Goal: Task Accomplishment & Management: Use online tool/utility

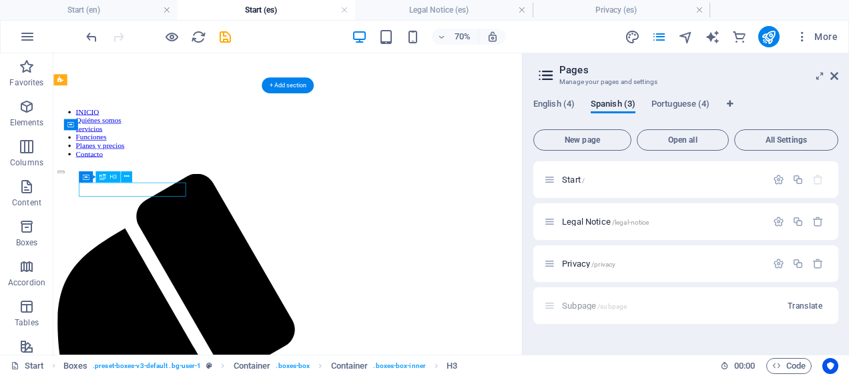
scroll to position [1177, 0]
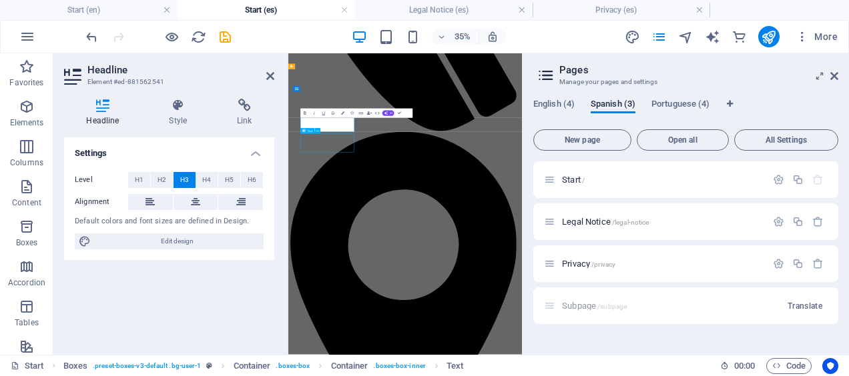
scroll to position [790, 0]
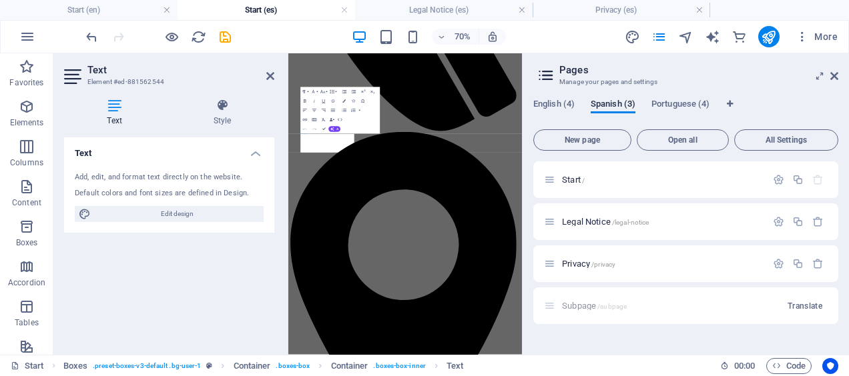
click at [150, 246] on div "Text Add, edit, and format text directly on the website. Default colors and fon…" at bounding box center [169, 240] width 210 height 207
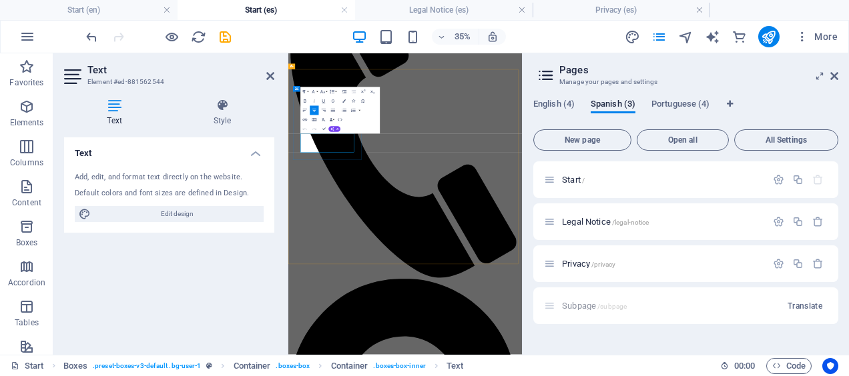
copy p "Design 2D tasks with movement, create training sessions."
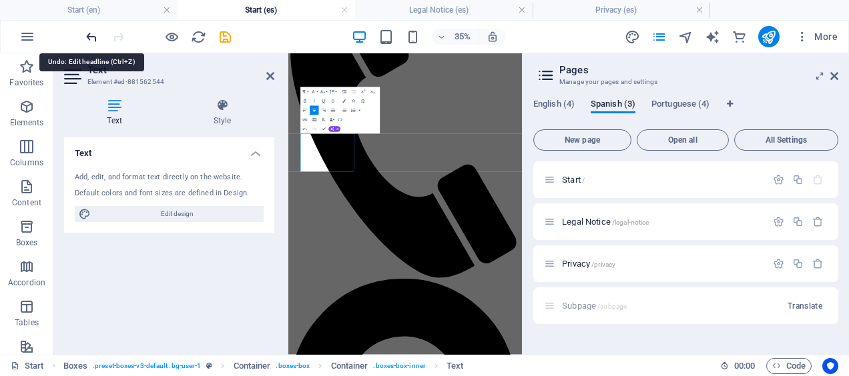
click at [91, 34] on icon "undo" at bounding box center [91, 36] width 15 height 15
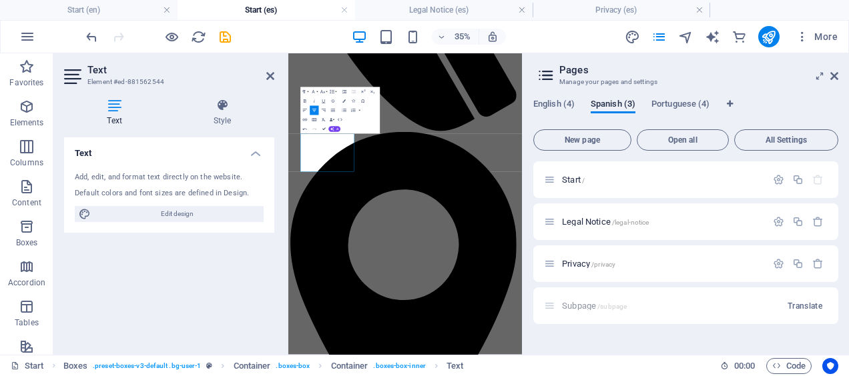
scroll to position [790, 0]
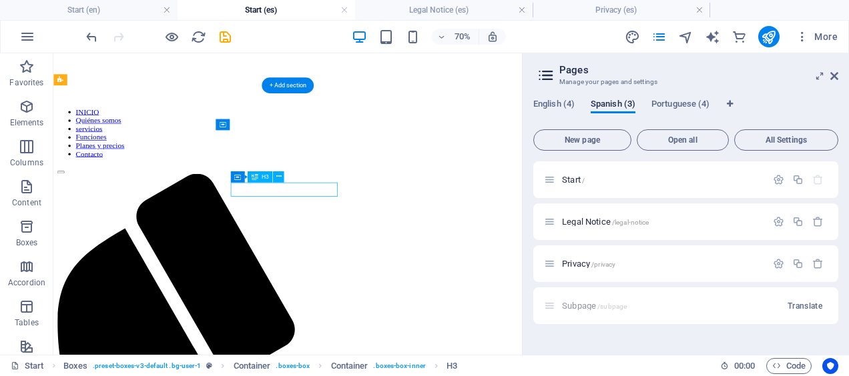
scroll to position [1177, 0]
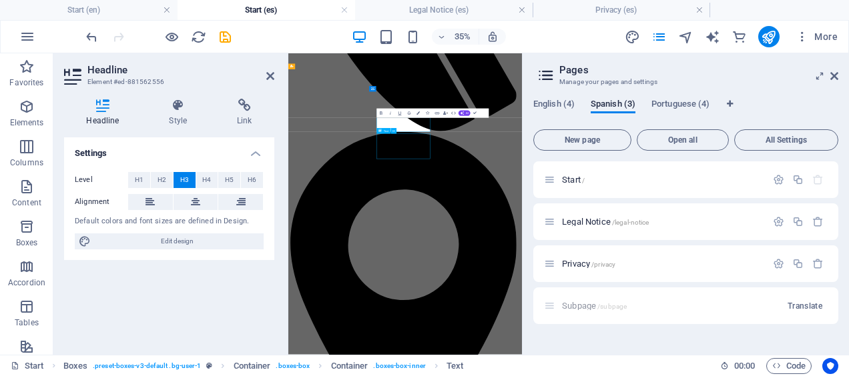
scroll to position [790, 0]
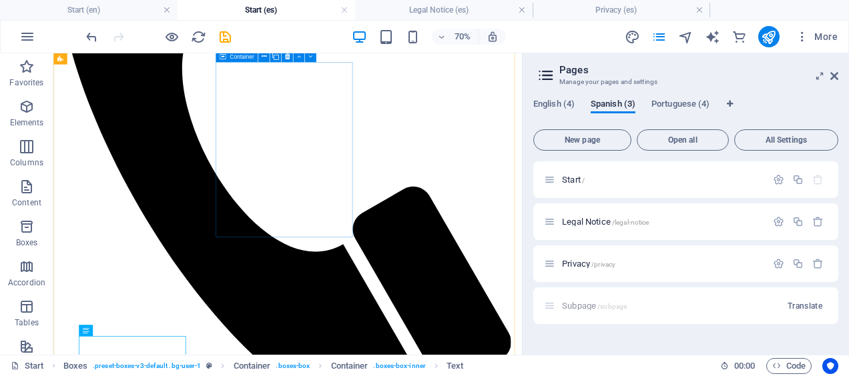
scroll to position [887, 0]
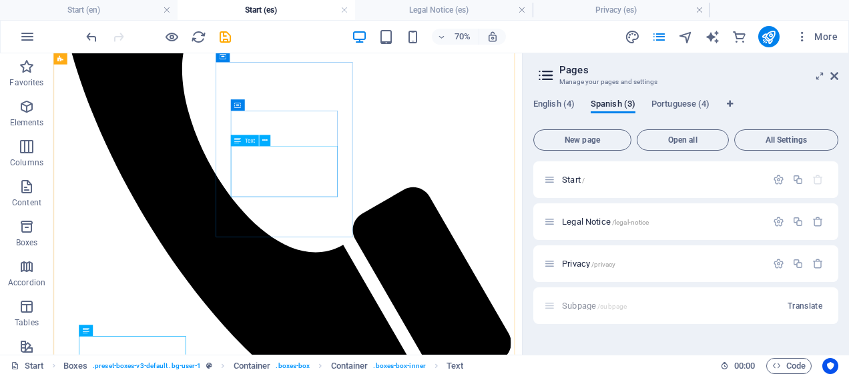
drag, startPoint x: 408, startPoint y: 251, endPoint x: 380, endPoint y: 248, distance: 28.1
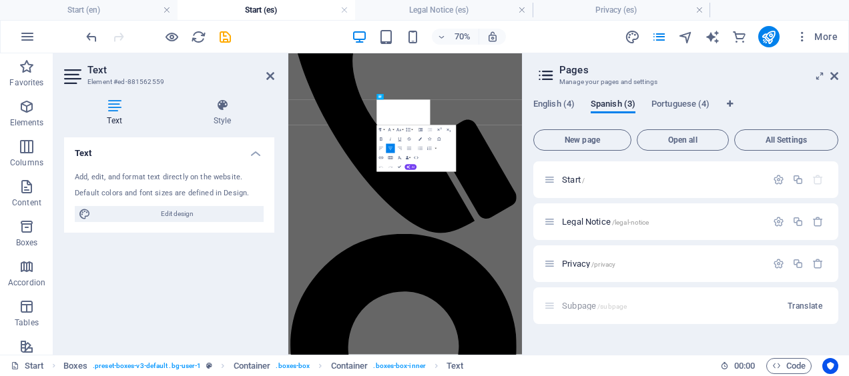
scroll to position [1274, 0]
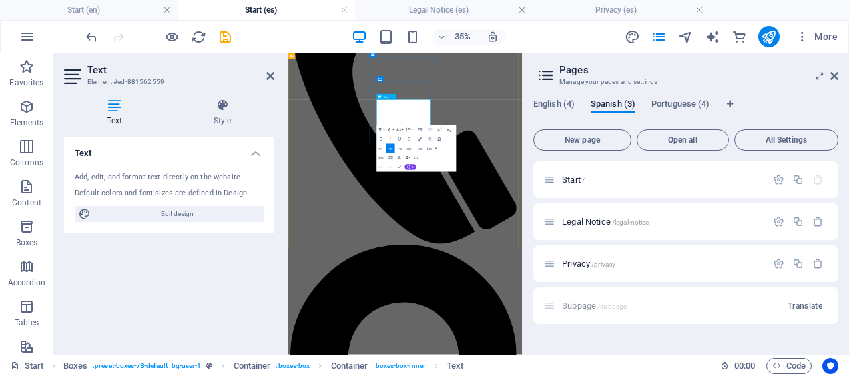
copy p "Register and organize players in one secure platform and Individual Reports and…"
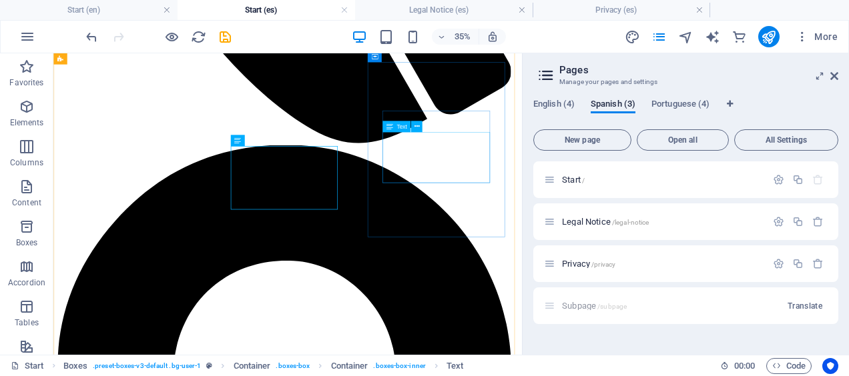
scroll to position [887, 0]
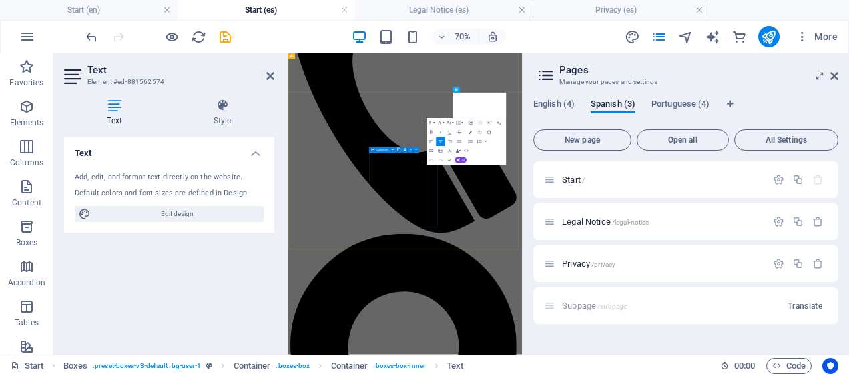
scroll to position [1274, 0]
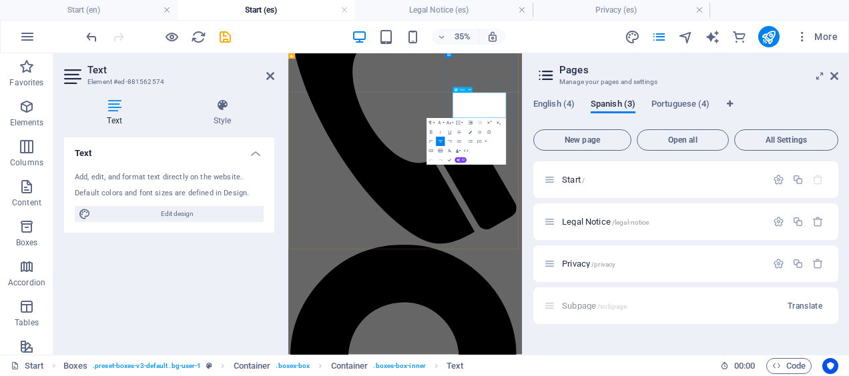
copy p "ES-Basic provides the functionality to perform team analysis and scout your opp…"
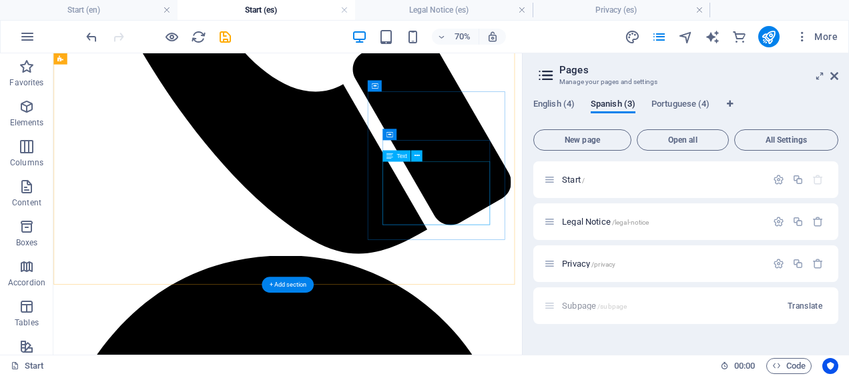
scroll to position [1115, 0]
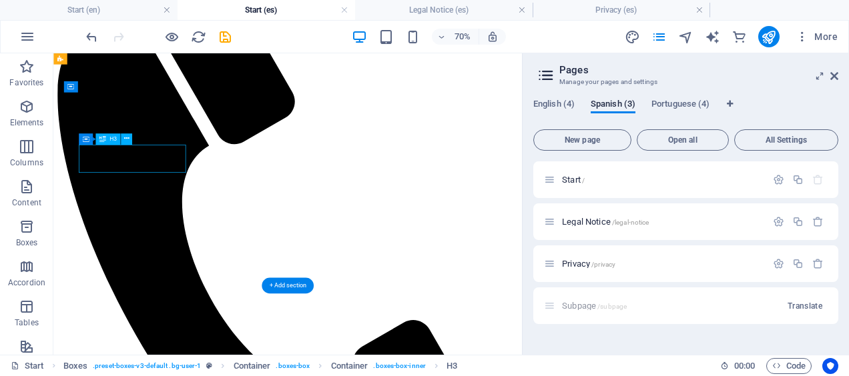
scroll to position [1502, 0]
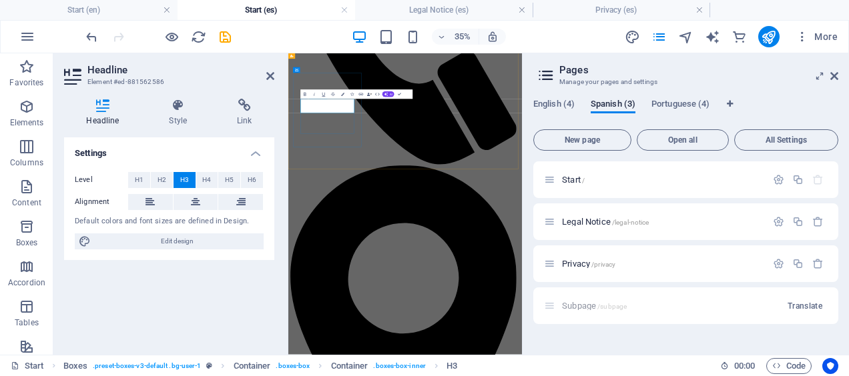
drag, startPoint x: 349, startPoint y: 187, endPoint x: 444, endPoint y: 215, distance: 99.4
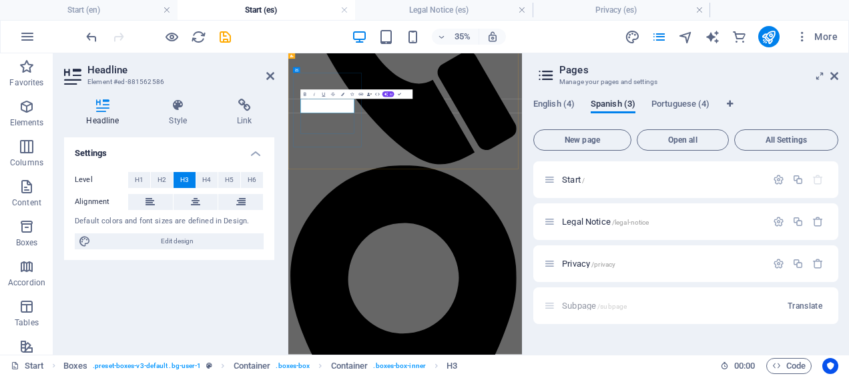
copy h3 "Template for Scouts"
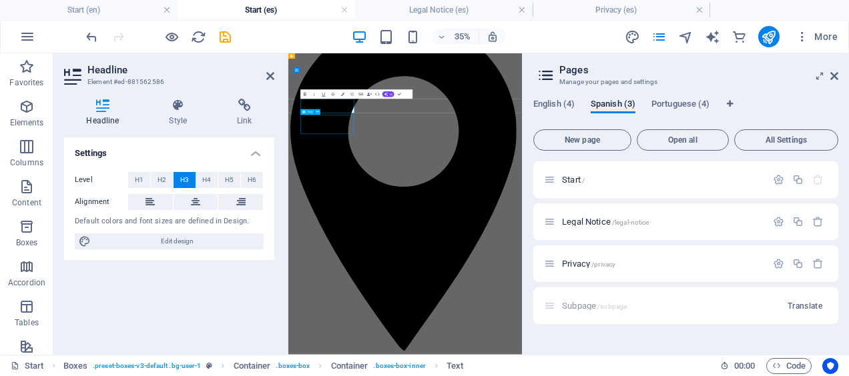
scroll to position [1115, 0]
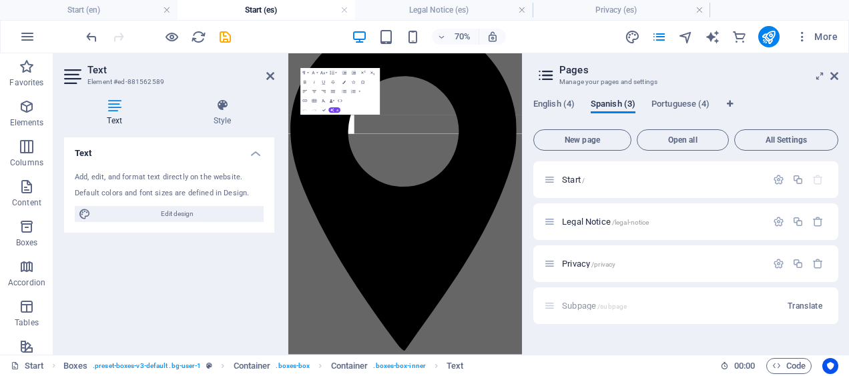
click at [158, 206] on span "Edit design" at bounding box center [177, 214] width 165 height 16
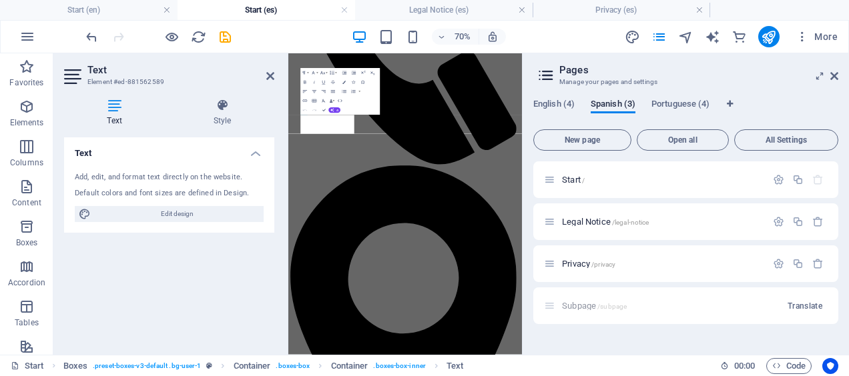
select select "px"
select select "300"
select select "px"
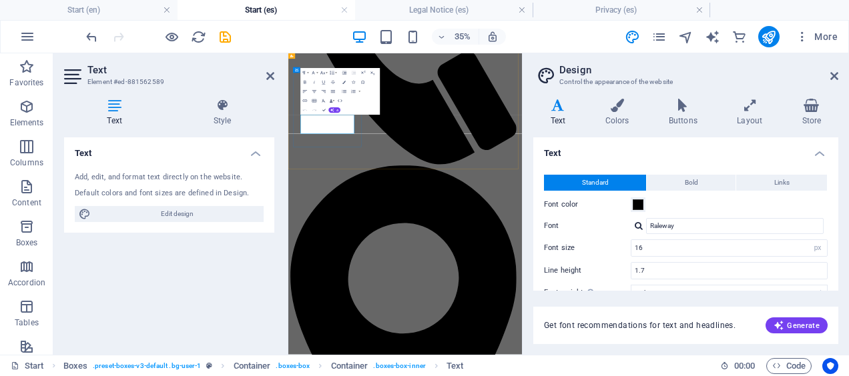
copy p "Our Match Sheet Template keeps track of everything – fast, easy, printable.”"
click at [837, 77] on icon at bounding box center [834, 76] width 8 height 11
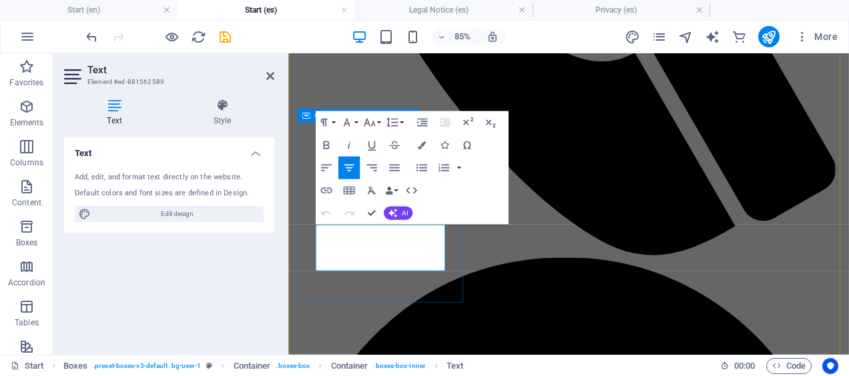
scroll to position [1090, 0]
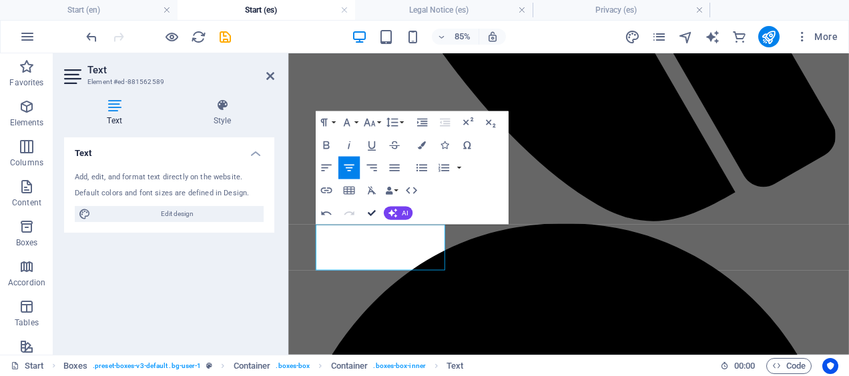
scroll to position [1072, 0]
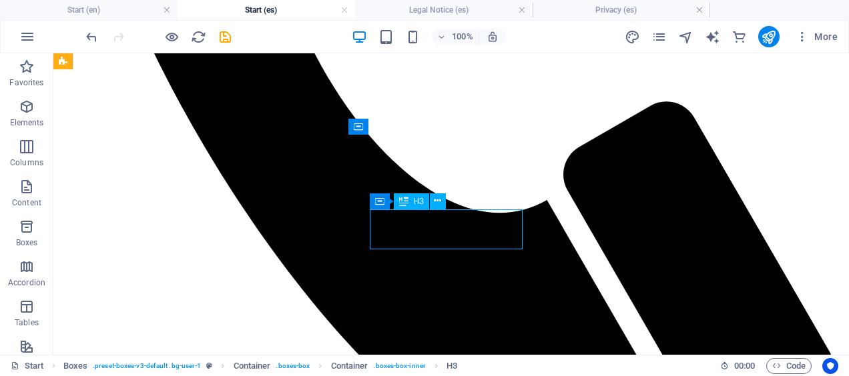
scroll to position [1090, 0]
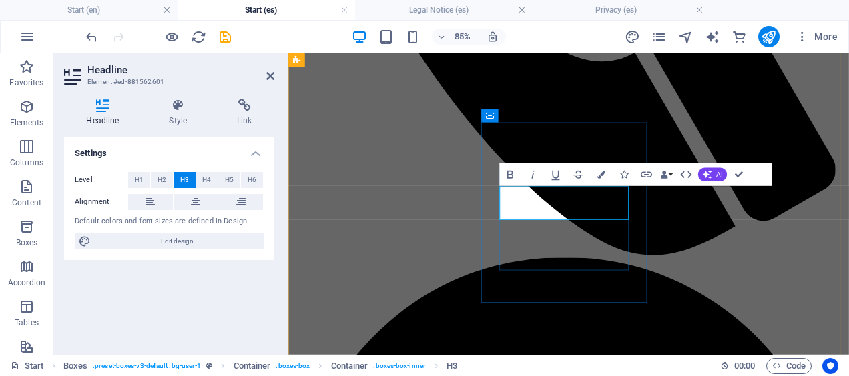
copy h3 "Multi-Device Support"
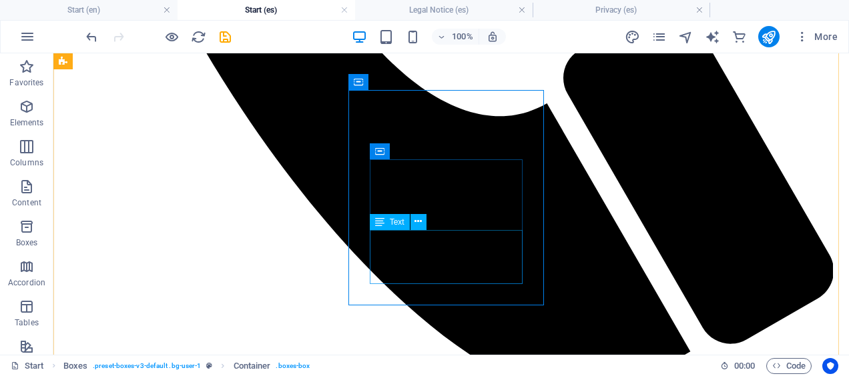
scroll to position [1139, 0]
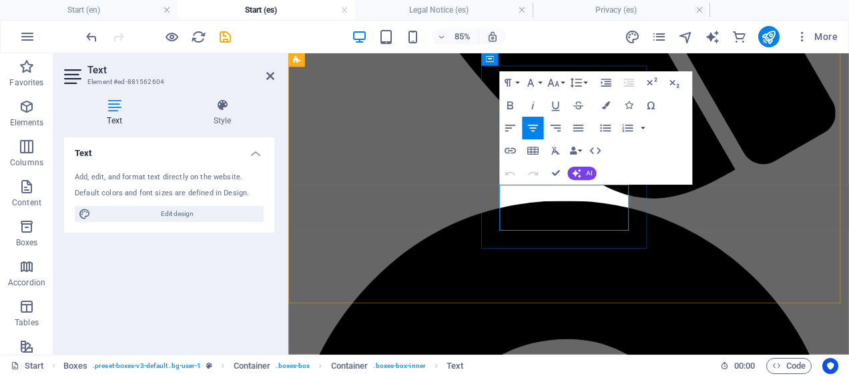
drag, startPoint x: 644, startPoint y: 253, endPoint x: 550, endPoint y: 220, distance: 99.6
drag, startPoint x: 562, startPoint y: 216, endPoint x: 647, endPoint y: 246, distance: 90.3
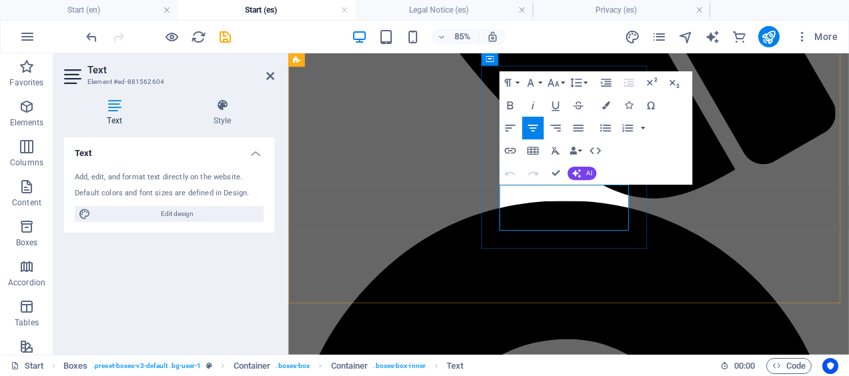
copy div "Multi-Device Support Works seamlessly on tablets, PC and Mac."
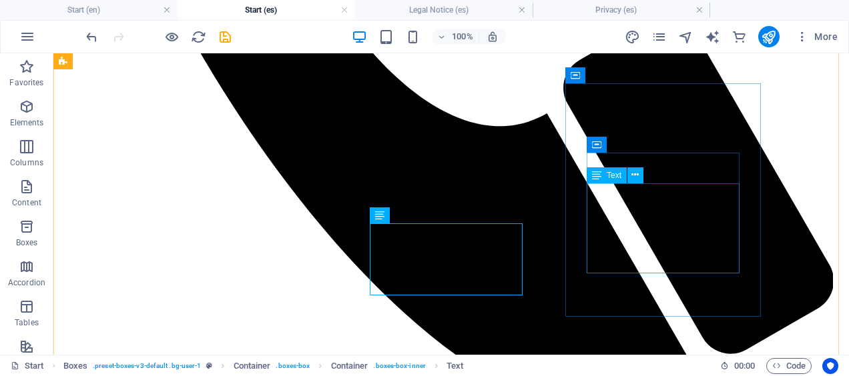
scroll to position [1118, 0]
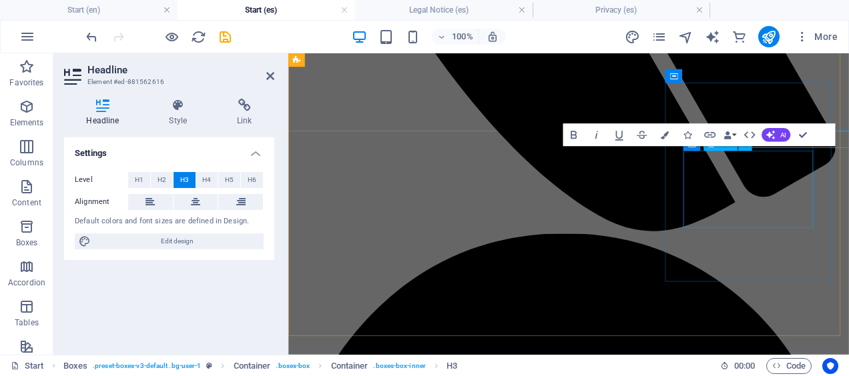
scroll to position [1137, 0]
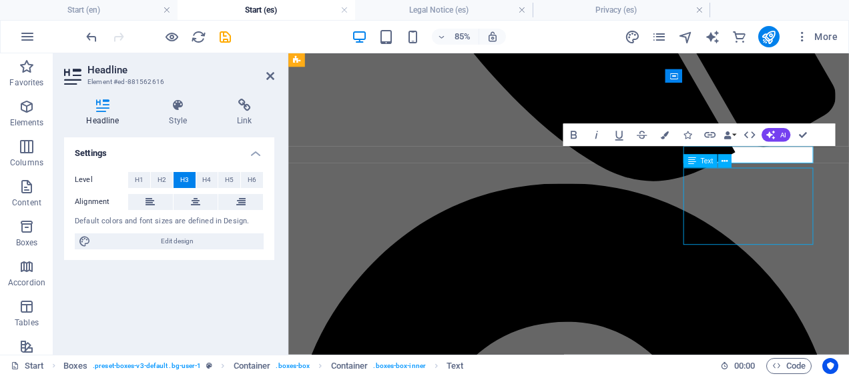
scroll to position [1118, 0]
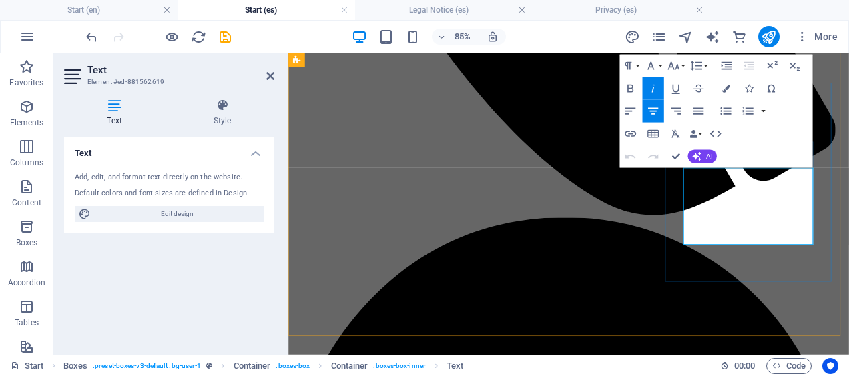
drag, startPoint x: 879, startPoint y: 266, endPoint x: 755, endPoint y: 199, distance: 141.2
copy p ""Easily share your information as a professional PDF with just a tap." "Turn yo…"
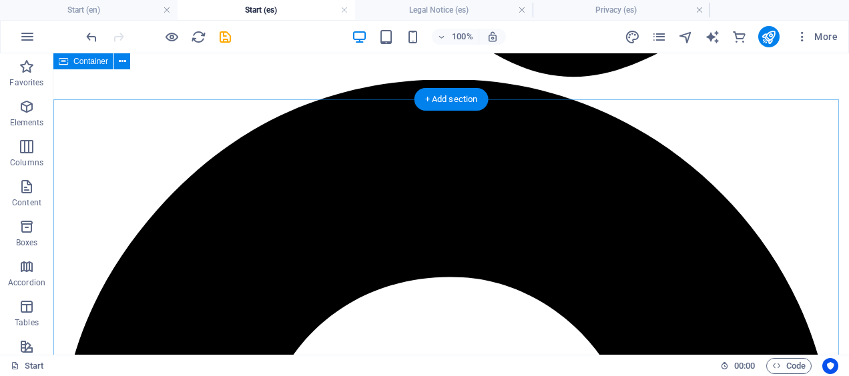
scroll to position [1442, 0]
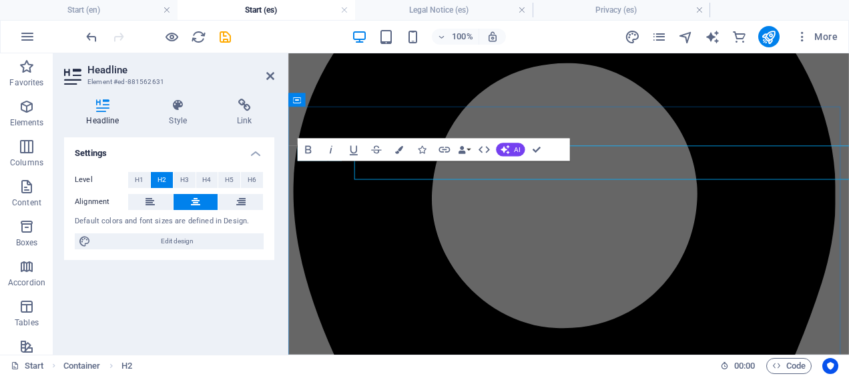
scroll to position [1460, 0]
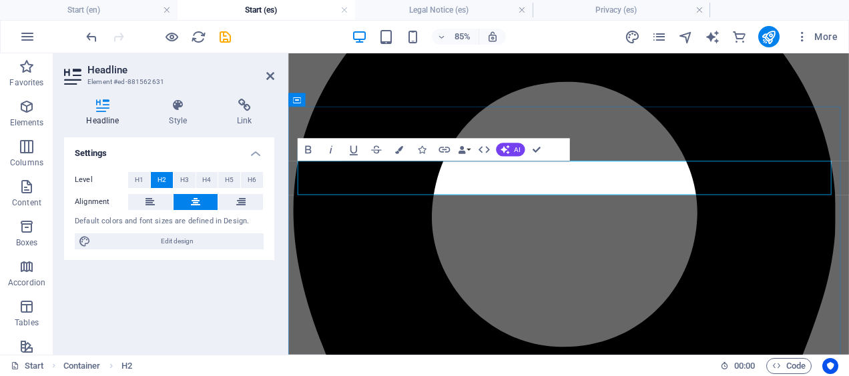
copy h2 "feature highlights"
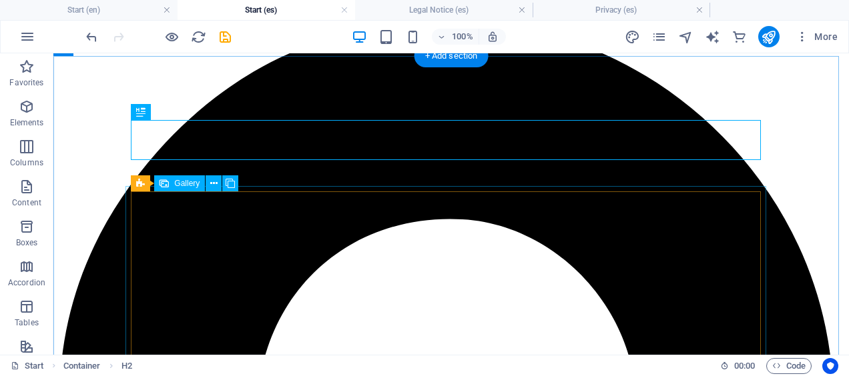
scroll to position [1494, 0]
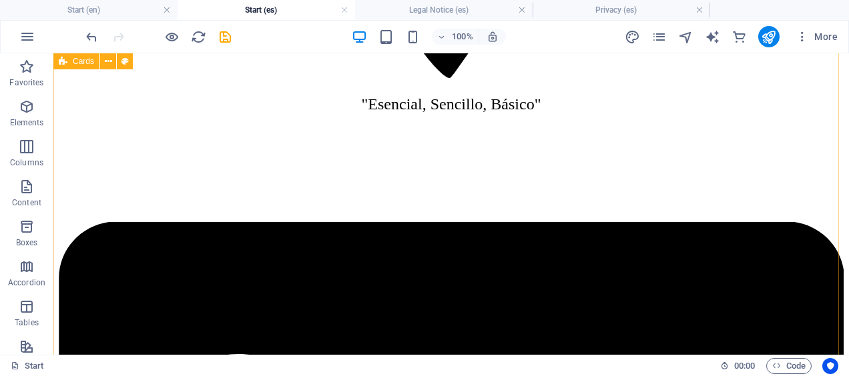
scroll to position [2583, 0]
